Goal: Task Accomplishment & Management: Complete application form

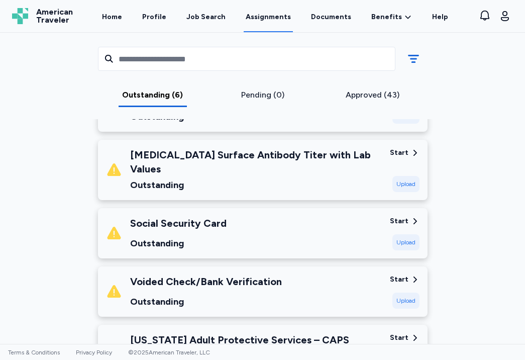
scroll to position [242, 0]
click at [221, 236] on div "Outstanding" at bounding box center [178, 243] width 97 height 14
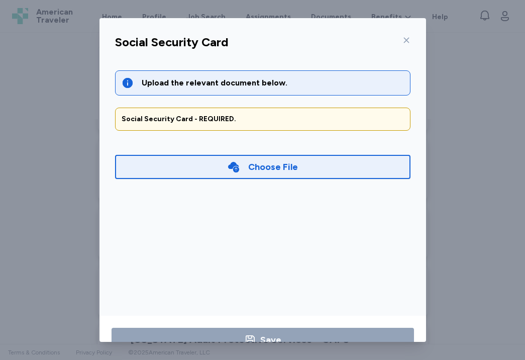
click at [251, 162] on div "Choose File" at bounding box center [273, 167] width 50 height 14
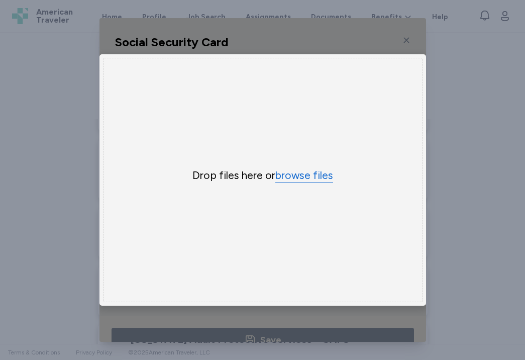
click at [292, 179] on button "browse files" at bounding box center [305, 175] width 58 height 15
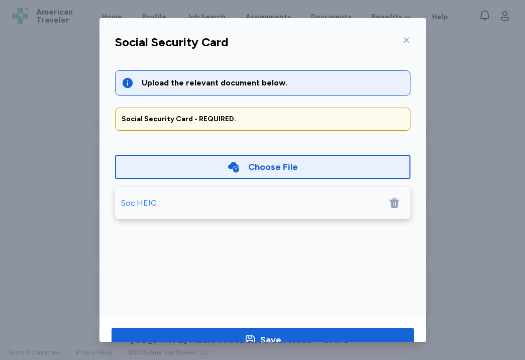
click at [395, 202] on icon at bounding box center [395, 203] width 12 height 12
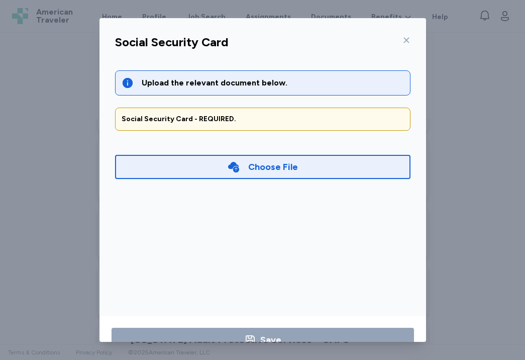
click at [206, 160] on div "Choose File" at bounding box center [263, 167] width 296 height 24
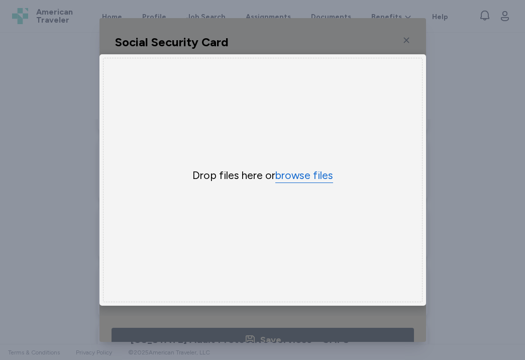
click at [294, 174] on button "browse files" at bounding box center [305, 175] width 58 height 15
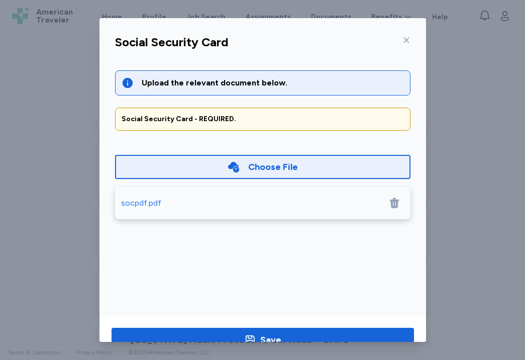
scroll to position [28, 0]
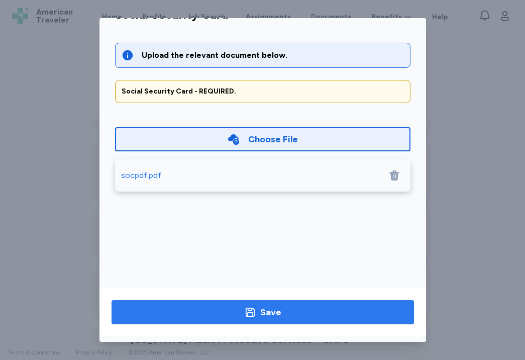
click at [275, 312] on div "Save" at bounding box center [270, 312] width 21 height 14
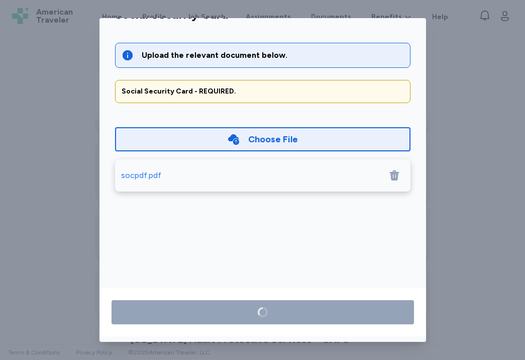
click at [343, 142] on div "Choose File" at bounding box center [263, 139] width 296 height 24
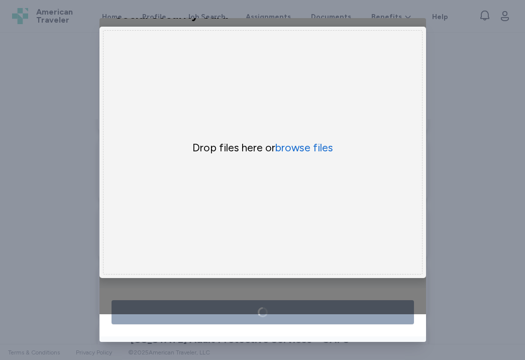
click at [452, 132] on div "Social Security Card Upload the relevant document below. Social Security Card -…" at bounding box center [262, 180] width 525 height 360
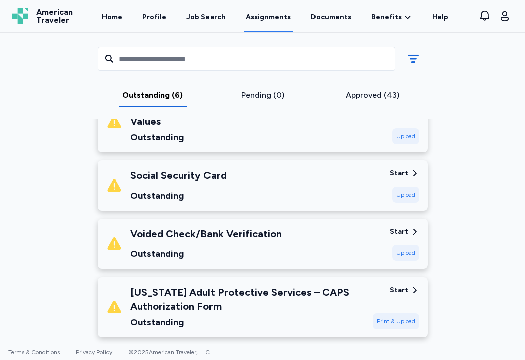
scroll to position [291, 0]
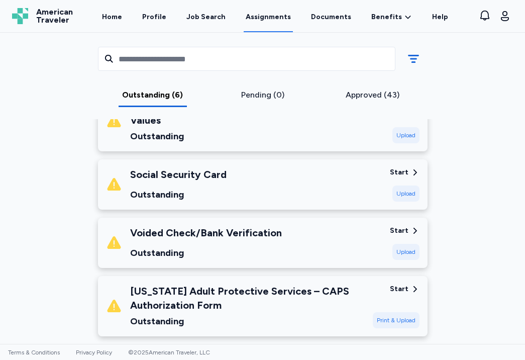
click at [309, 170] on div "Social Security Card Outstanding" at bounding box center [244, 184] width 276 height 34
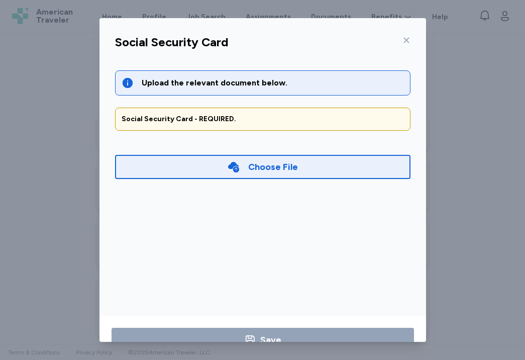
click at [281, 171] on div "Choose File" at bounding box center [273, 167] width 50 height 14
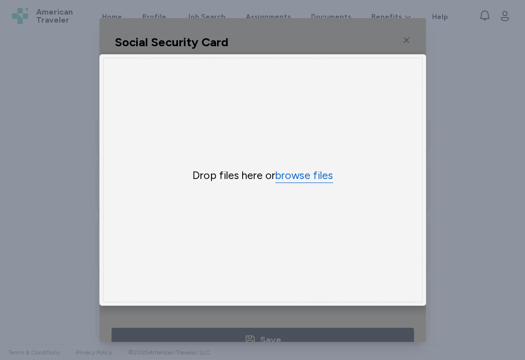
click at [298, 175] on button "browse files" at bounding box center [305, 175] width 58 height 15
click at [312, 171] on button "browse files" at bounding box center [305, 175] width 58 height 15
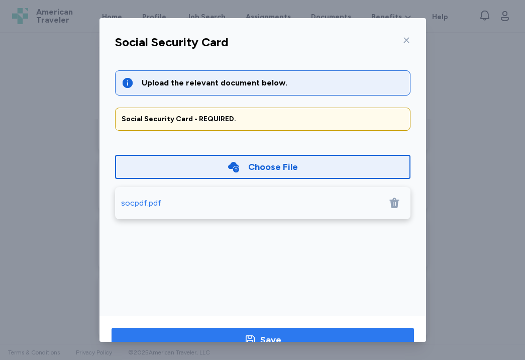
click at [265, 333] on div "Save" at bounding box center [270, 340] width 21 height 14
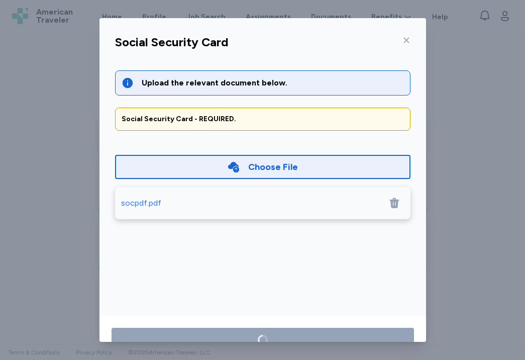
click at [310, 163] on div "Choose File" at bounding box center [263, 167] width 296 height 24
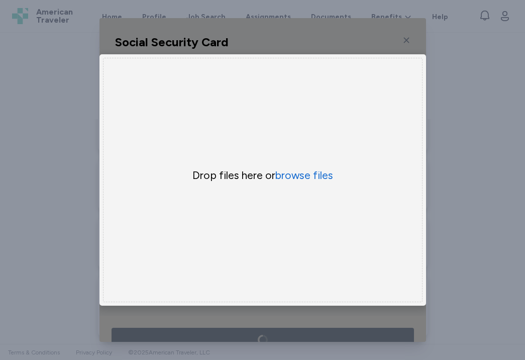
click at [310, 186] on div "Drop files here or browse files" at bounding box center [263, 180] width 320 height 244
click at [317, 178] on button "browse files" at bounding box center [305, 175] width 58 height 15
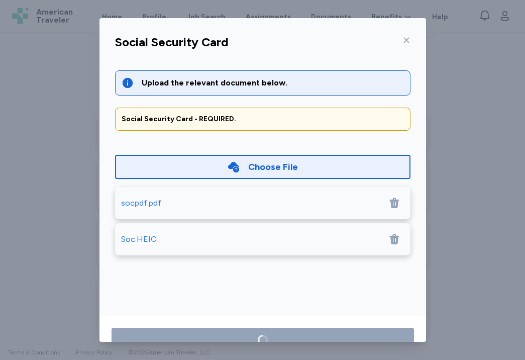
scroll to position [28, 0]
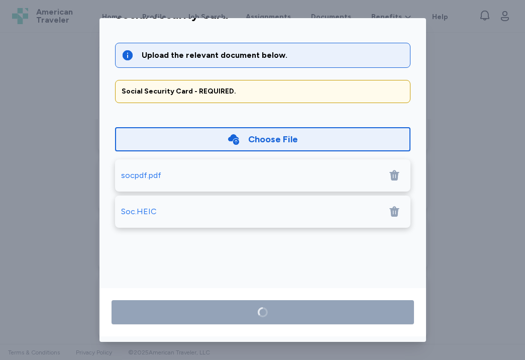
click at [319, 246] on div "Upload the relevant document below. Social Security Card - REQUIRED. Choose Fil…" at bounding box center [263, 160] width 312 height 259
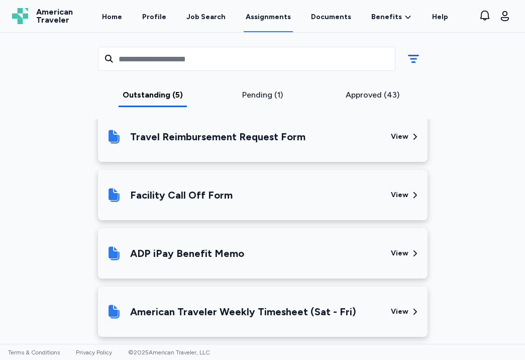
scroll to position [500, 0]
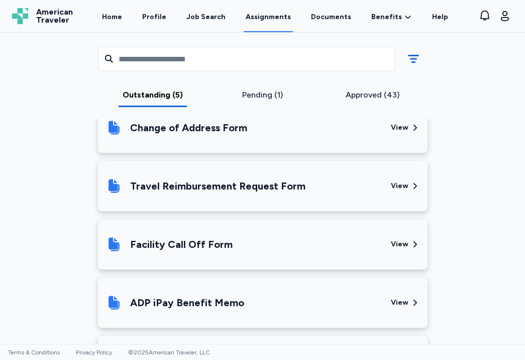
click at [366, 98] on div "Approved (43)" at bounding box center [373, 95] width 102 height 12
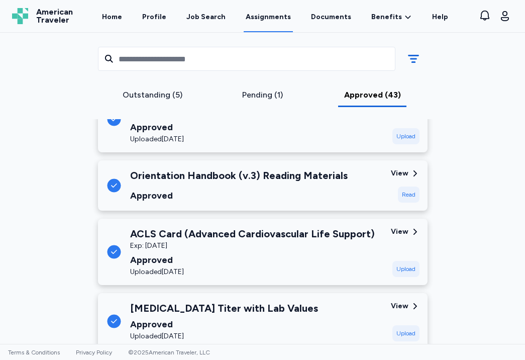
scroll to position [2859, 0]
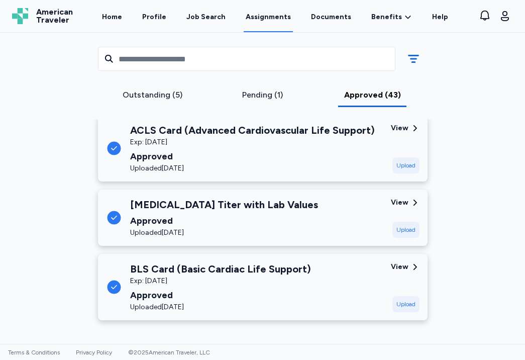
click at [172, 95] on div "Outstanding (5)" at bounding box center [153, 95] width 102 height 12
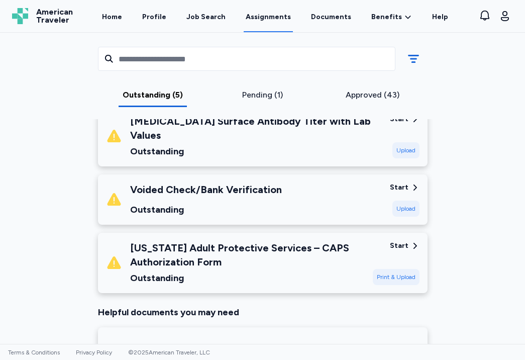
scroll to position [276, 0]
click at [232, 182] on div "Voided Check/Bank Verification" at bounding box center [206, 189] width 152 height 14
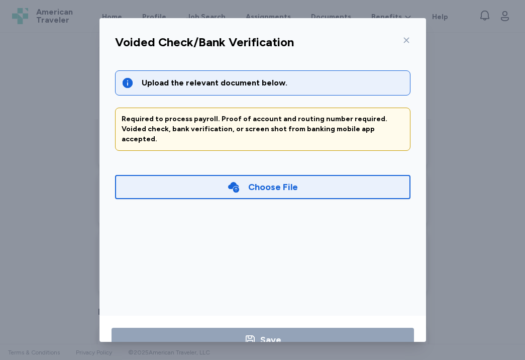
click at [409, 42] on icon at bounding box center [407, 40] width 8 height 8
